Goal: Task Accomplishment & Management: Manage account settings

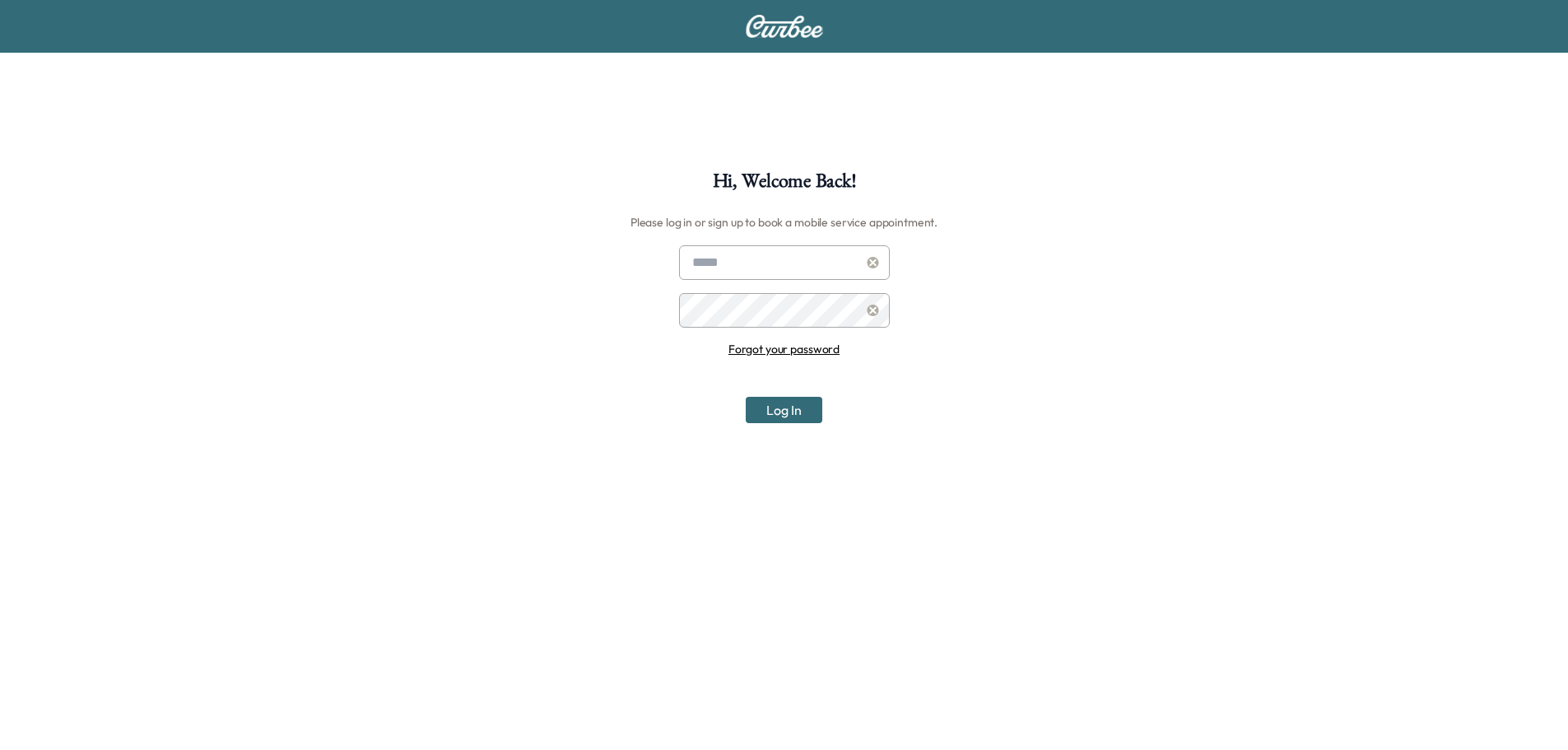
type input "**********"
click at [778, 409] on button "Log In" at bounding box center [784, 410] width 77 height 27
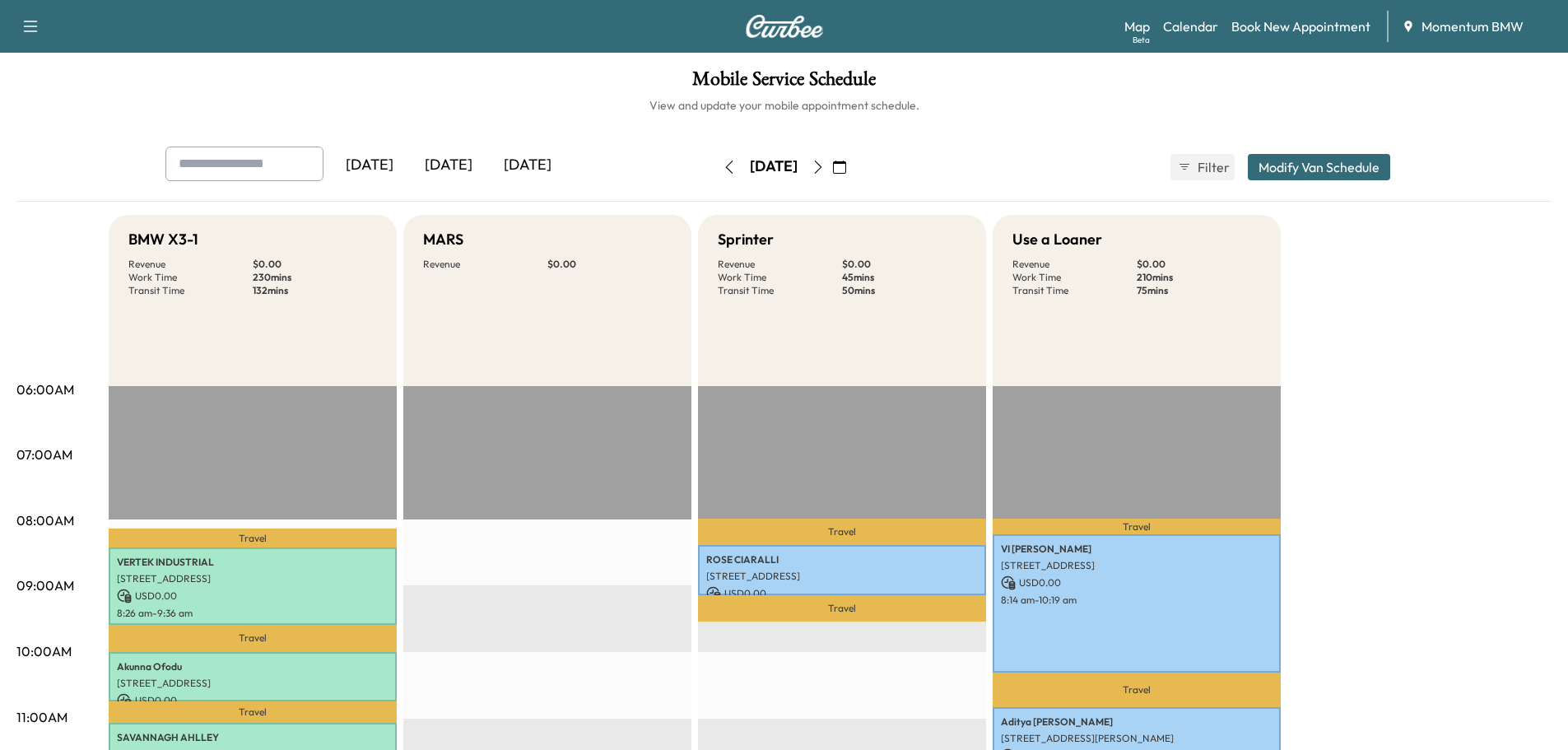
click at [522, 167] on div "[DATE]" at bounding box center [528, 165] width 79 height 38
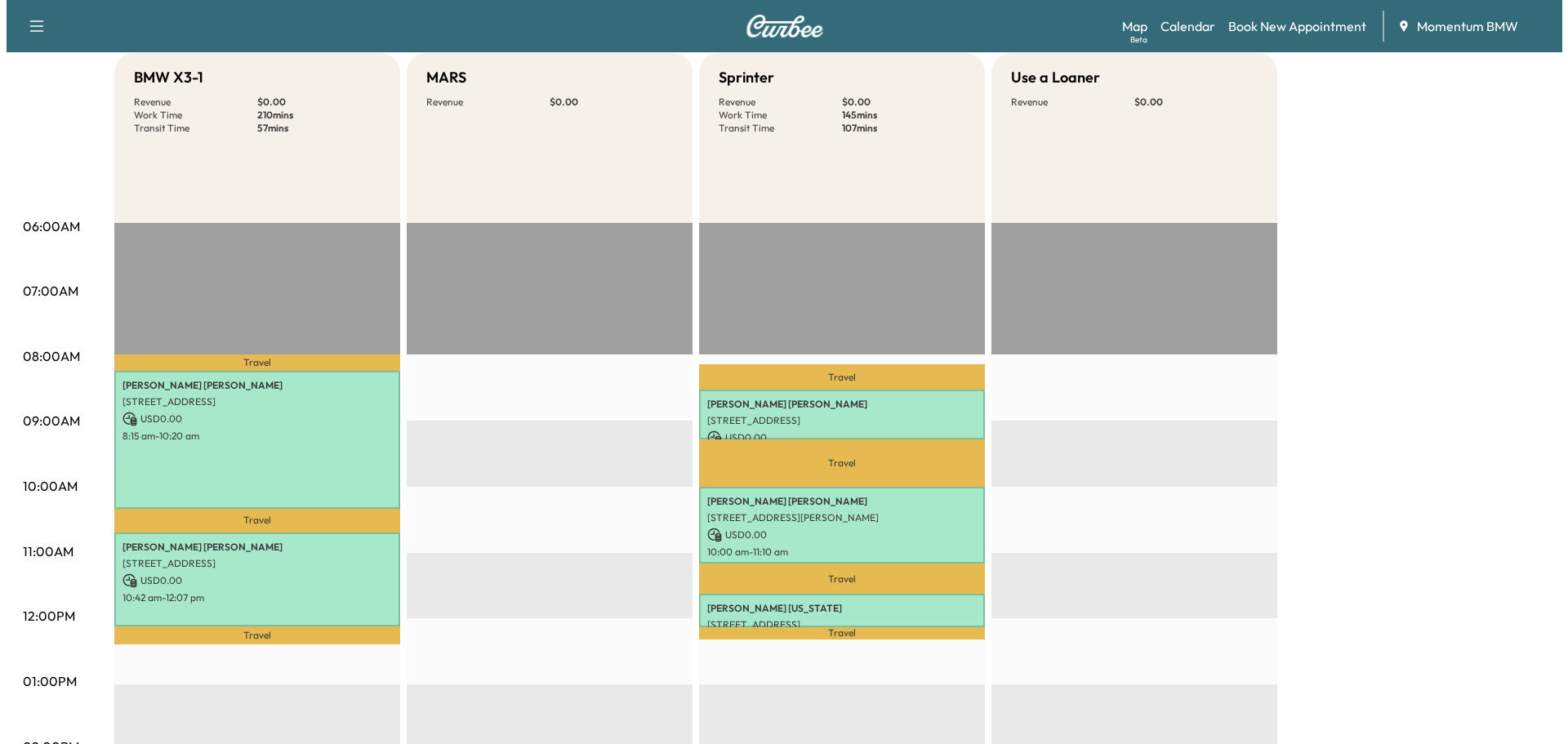
scroll to position [164, 0]
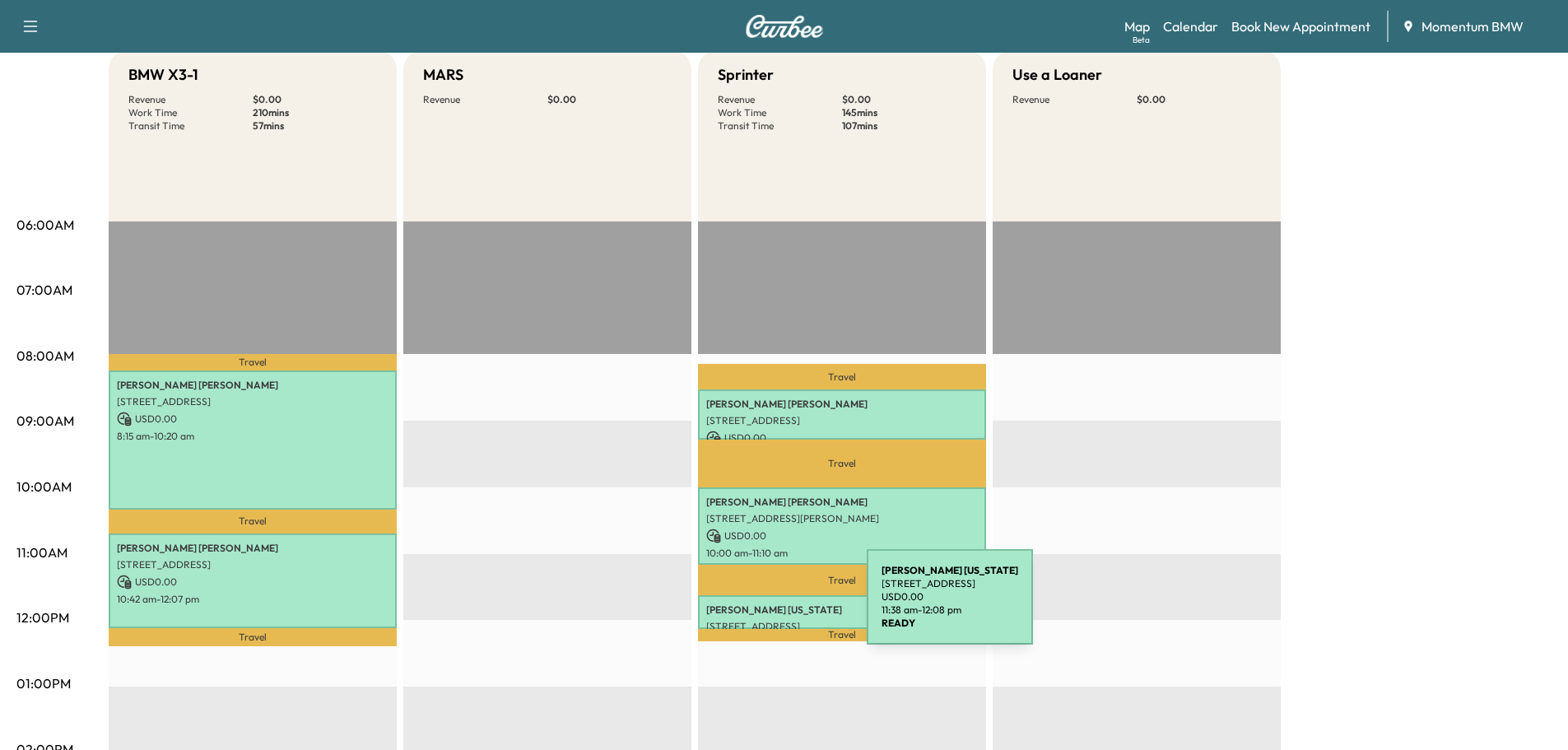
click at [745, 607] on p "[PERSON_NAME][US_STATE]" at bounding box center [842, 610] width 272 height 13
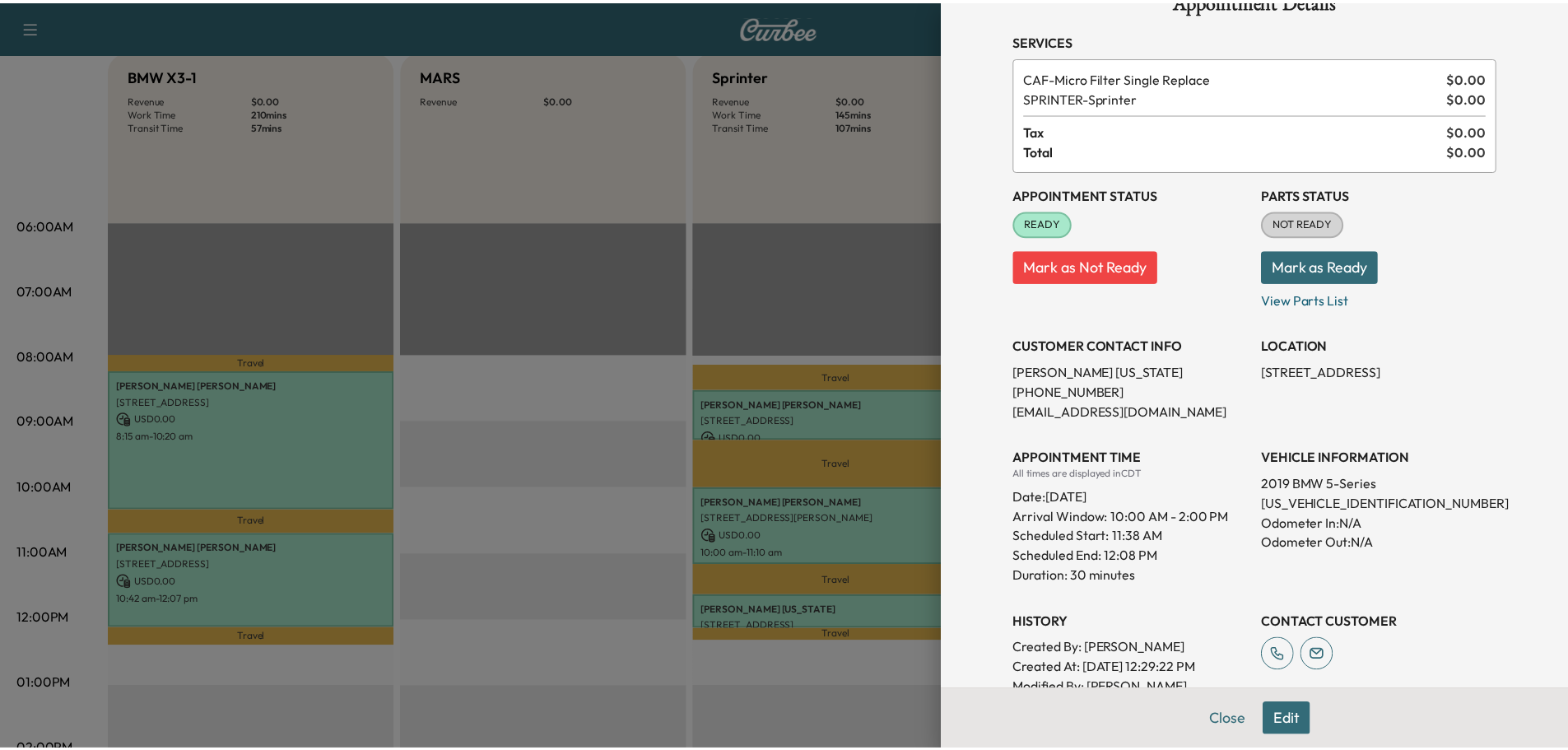
scroll to position [82, 0]
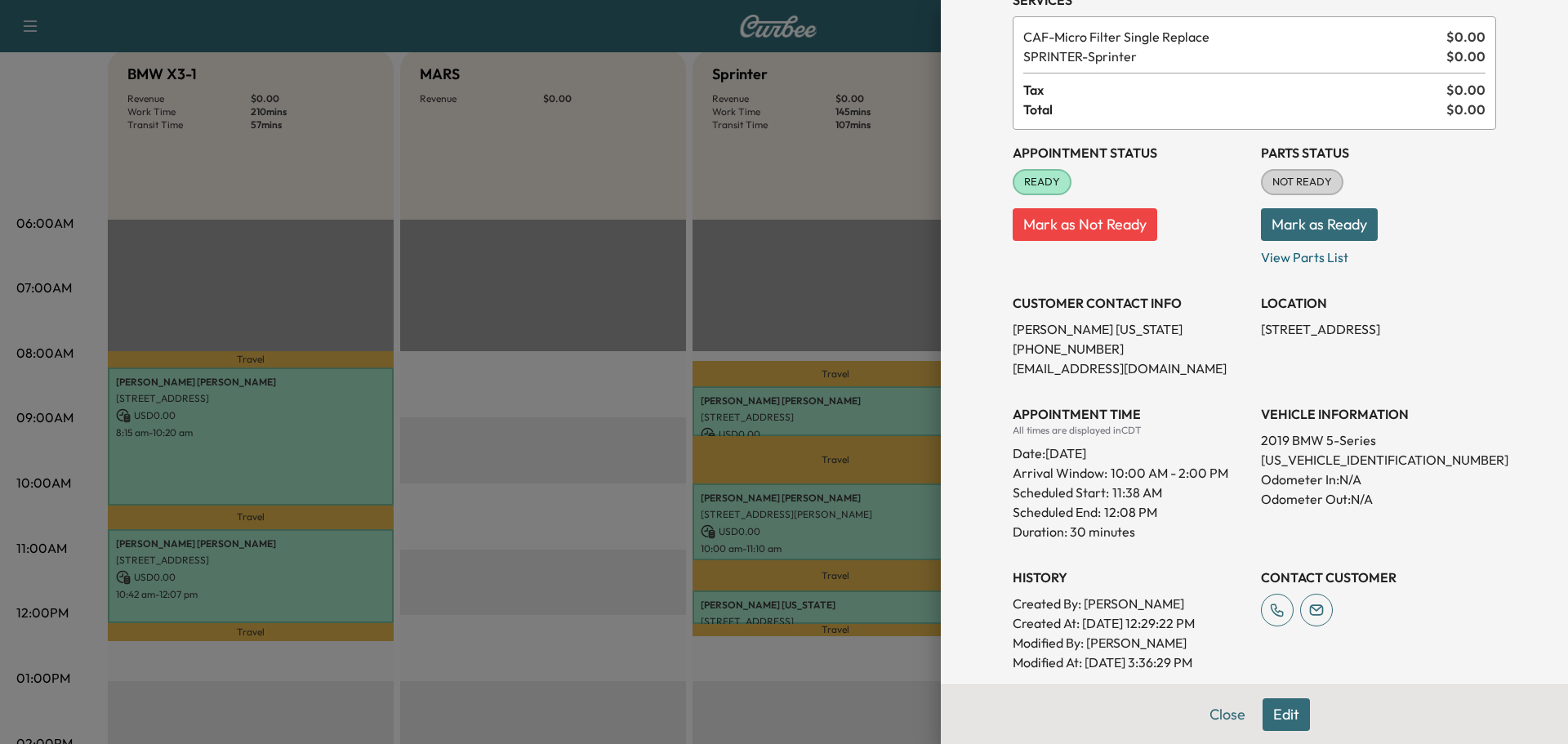
click at [1285, 716] on button "Edit" at bounding box center [1286, 714] width 47 height 33
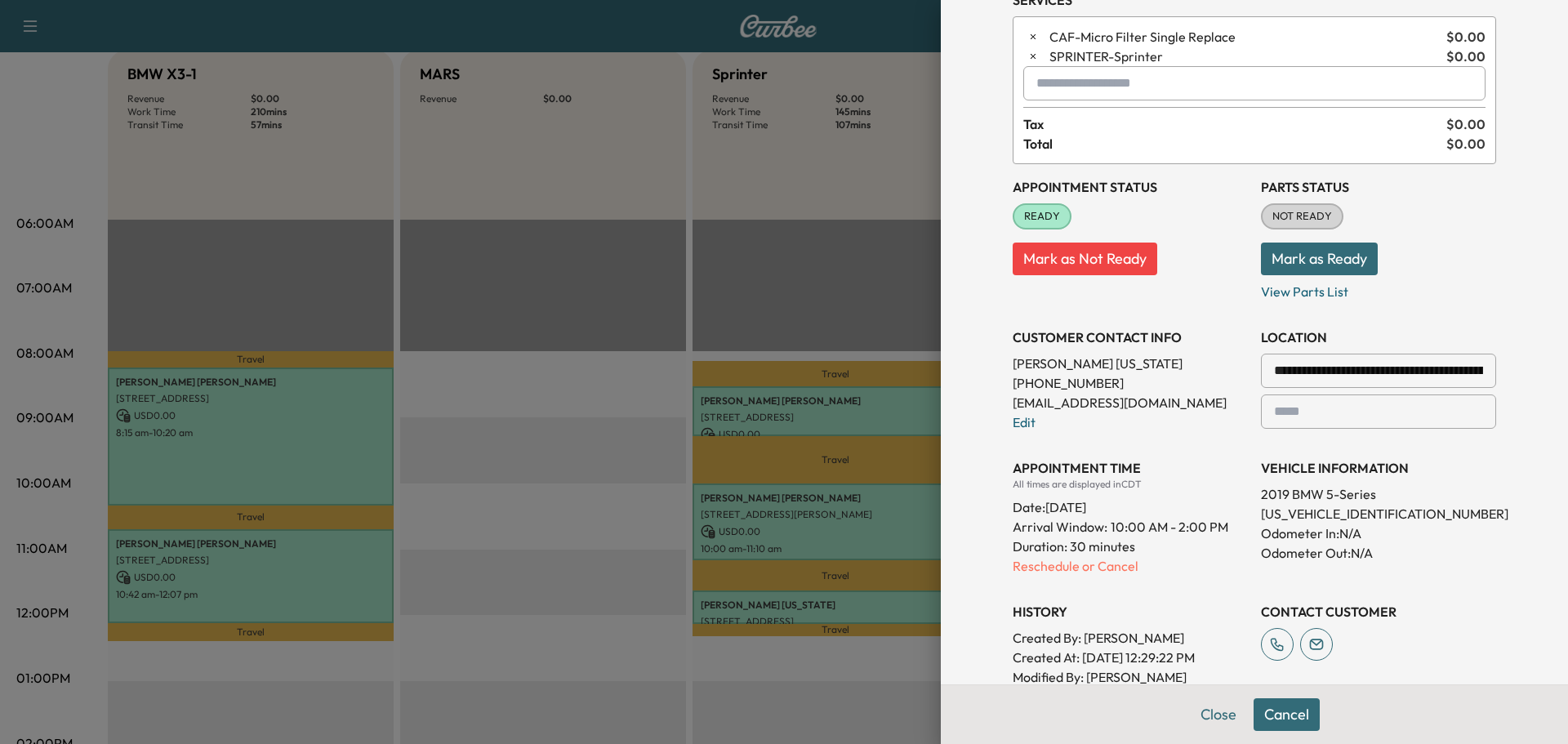
click at [1071, 80] on input "text" at bounding box center [1254, 83] width 462 height 34
click at [1083, 121] on p "BGCSSM - Coolant Fluid Exchange" at bounding box center [1192, 126] width 349 height 23
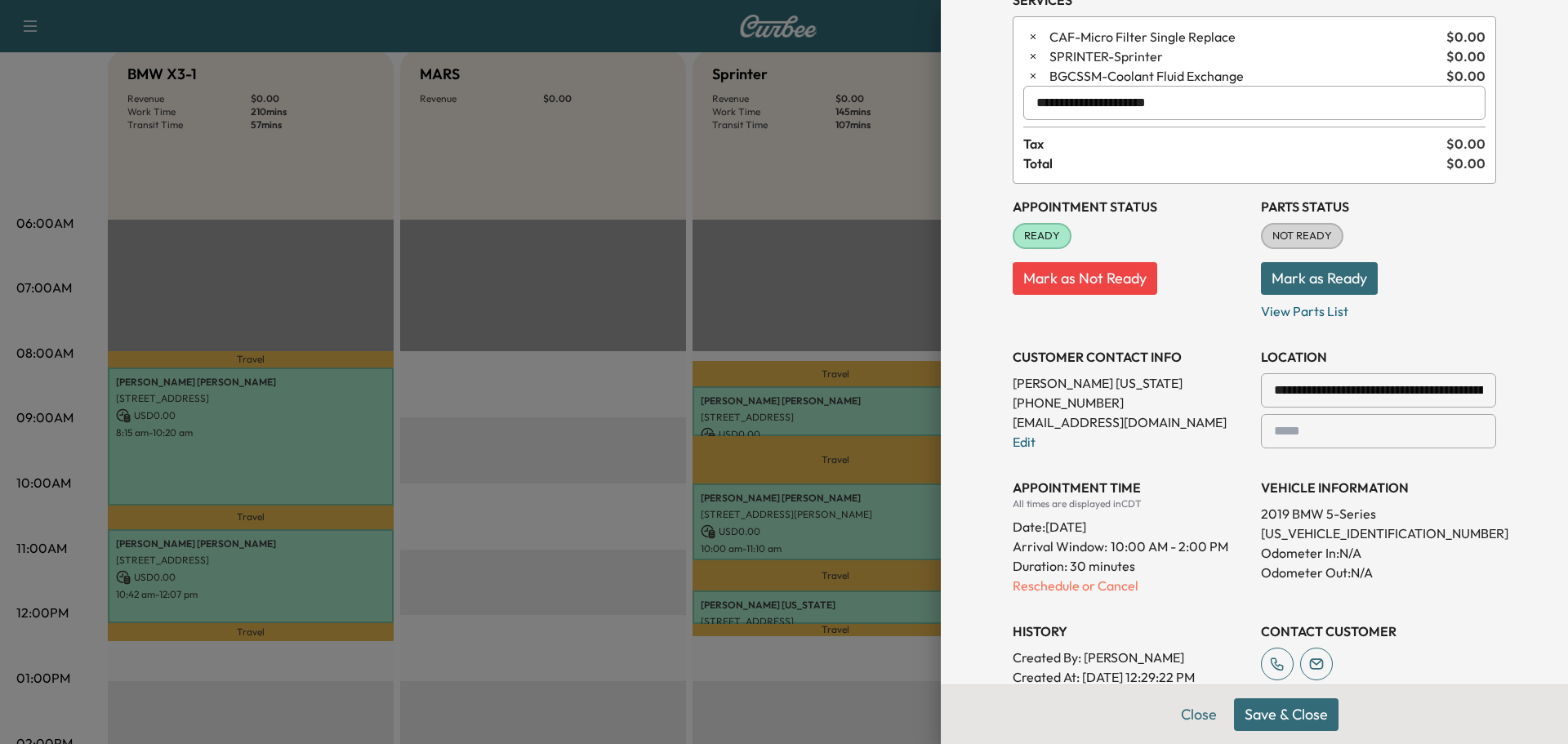
type input "**********"
click at [1287, 277] on button "Mark as Ready" at bounding box center [1320, 278] width 117 height 33
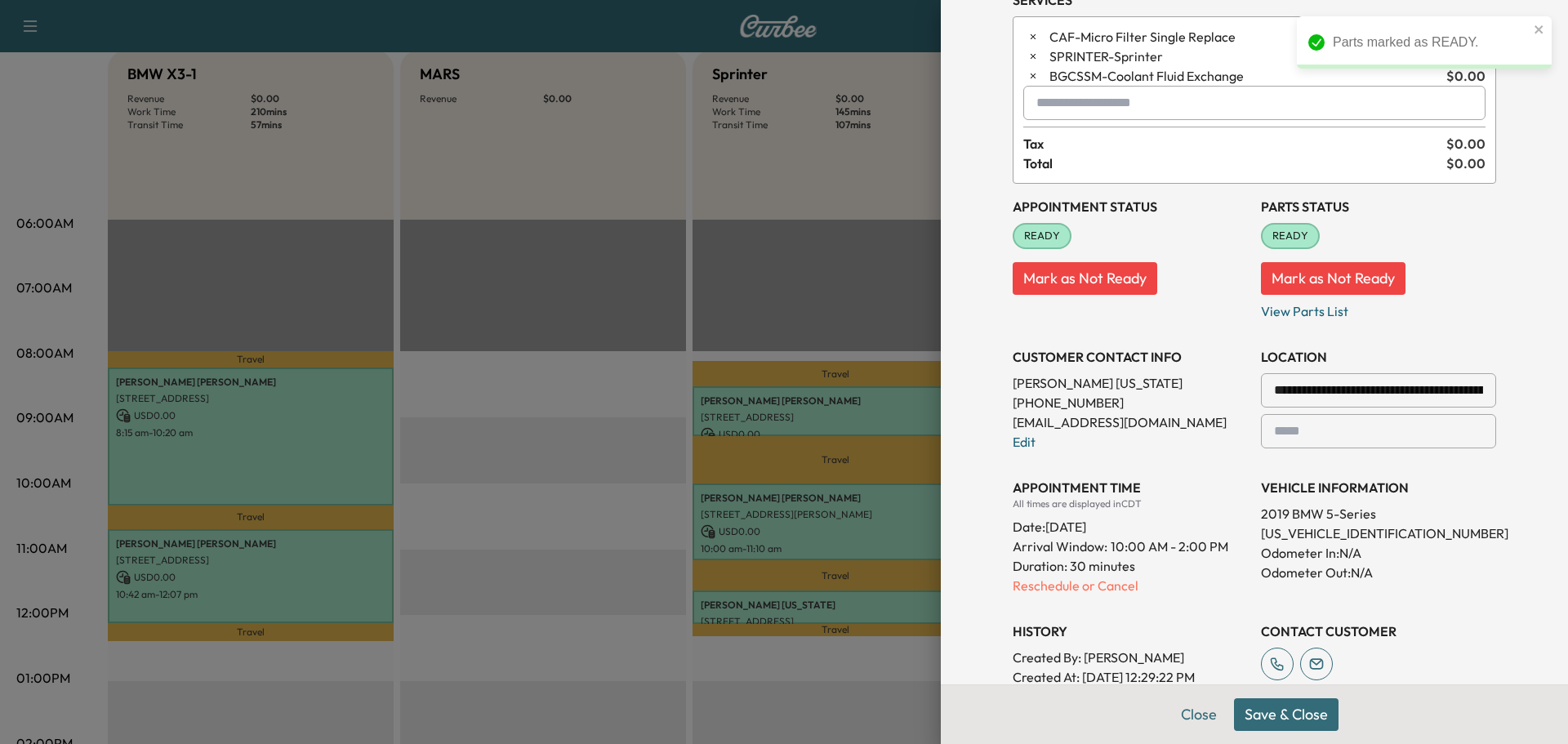
click at [1247, 713] on button "Save & Close" at bounding box center [1286, 714] width 104 height 33
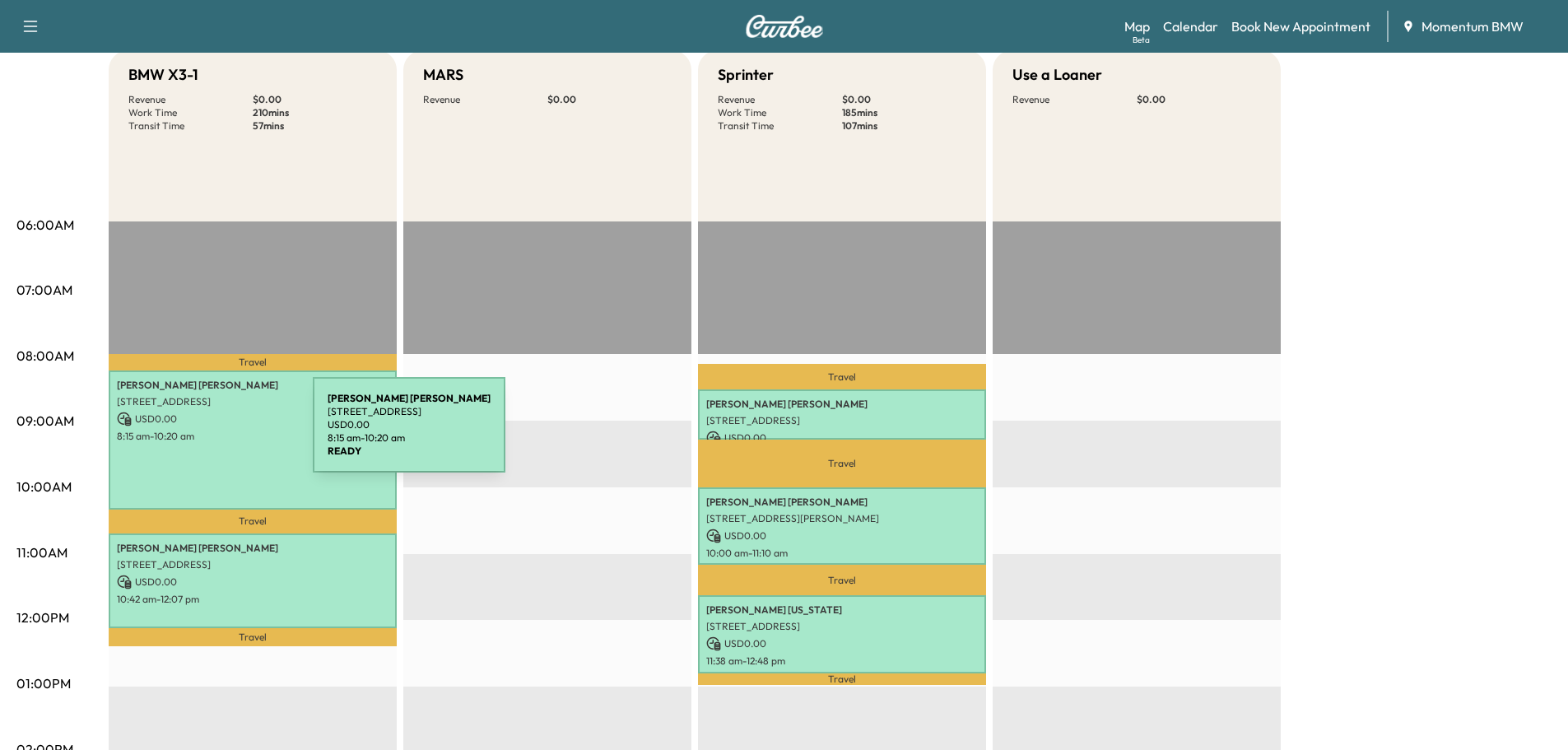
click at [194, 433] on p "8:15 am - 10:20 am" at bounding box center [253, 436] width 272 height 13
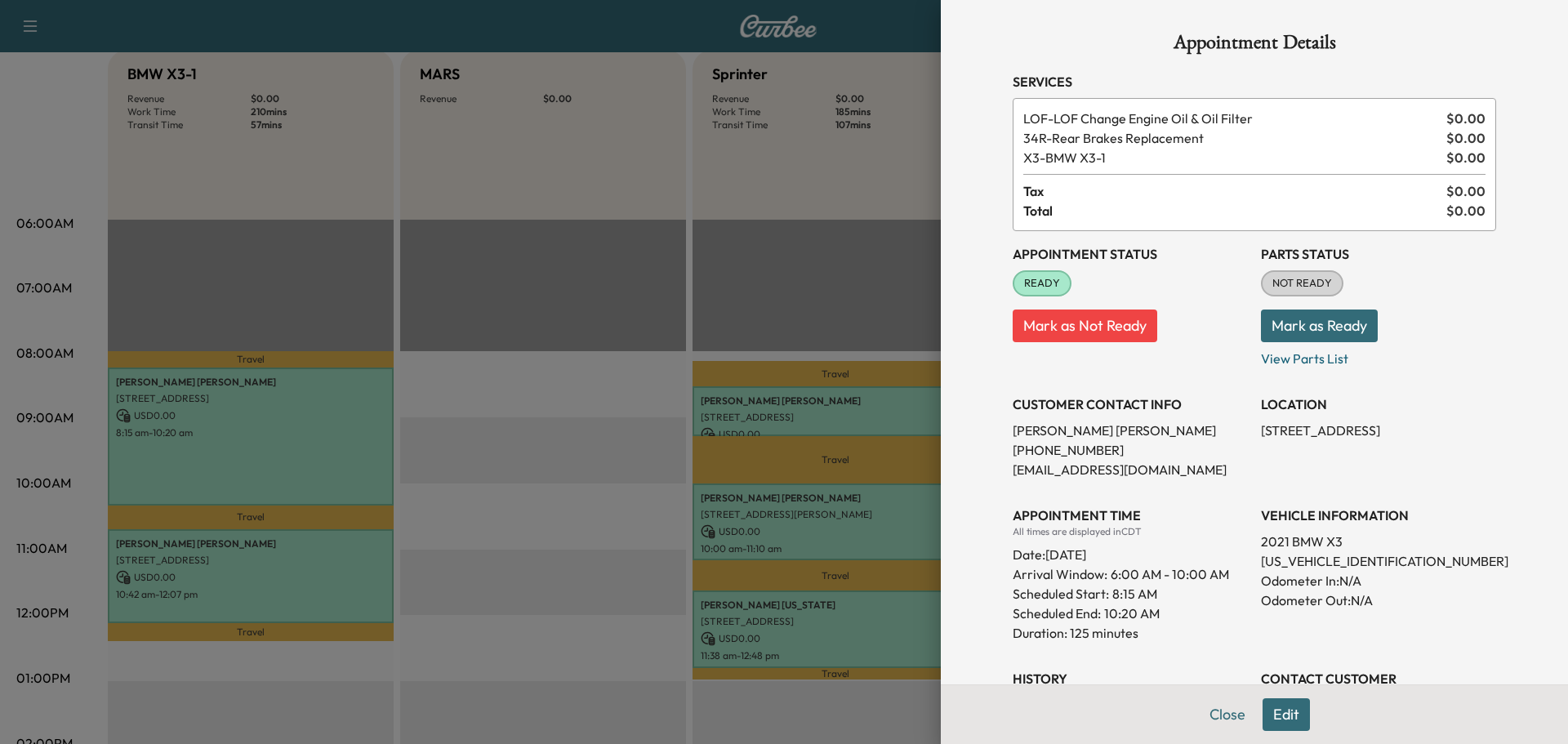
click at [1219, 720] on button "Close" at bounding box center [1227, 714] width 57 height 33
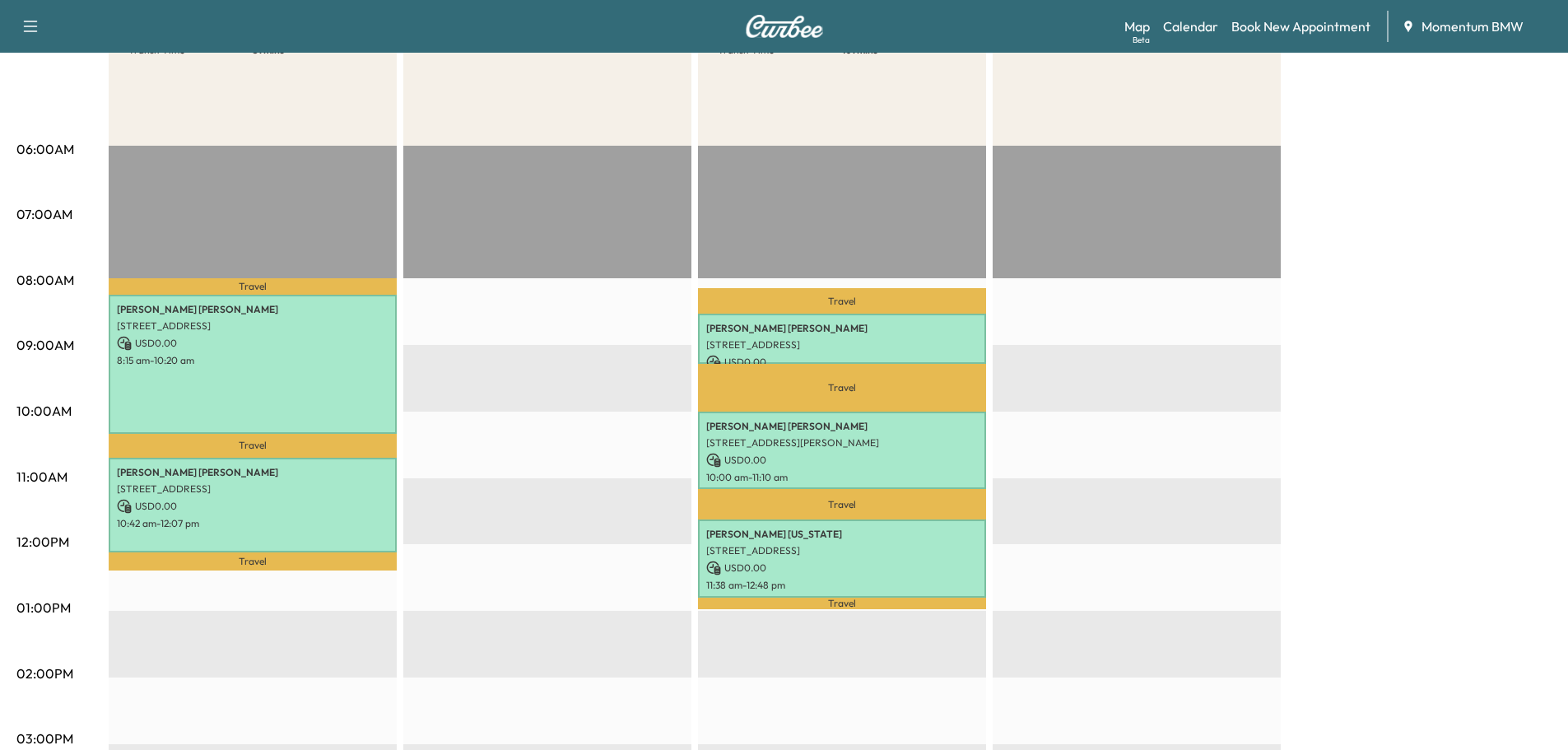
scroll to position [411, 0]
